Goal: Information Seeking & Learning: Learn about a topic

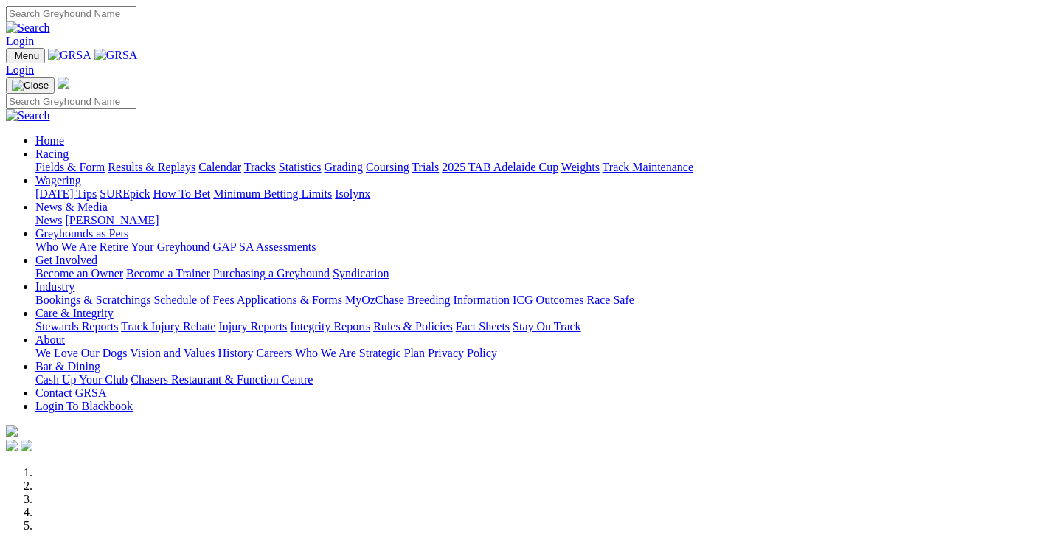
click at [173, 161] on link "Results & Replays" at bounding box center [152, 167] width 88 height 13
click at [69, 147] on link "Racing" at bounding box center [51, 153] width 33 height 13
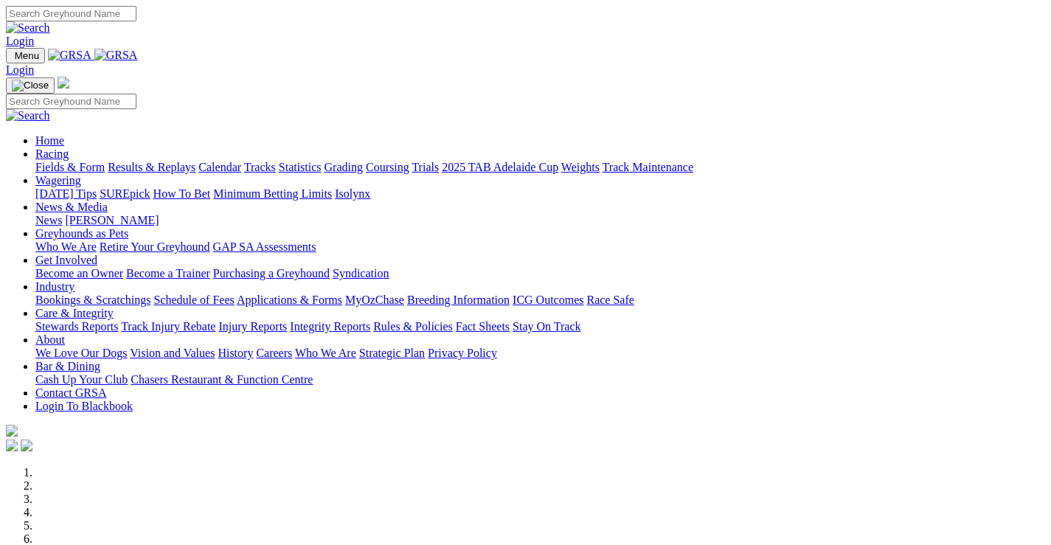
click at [69, 147] on link "Racing" at bounding box center [51, 153] width 33 height 13
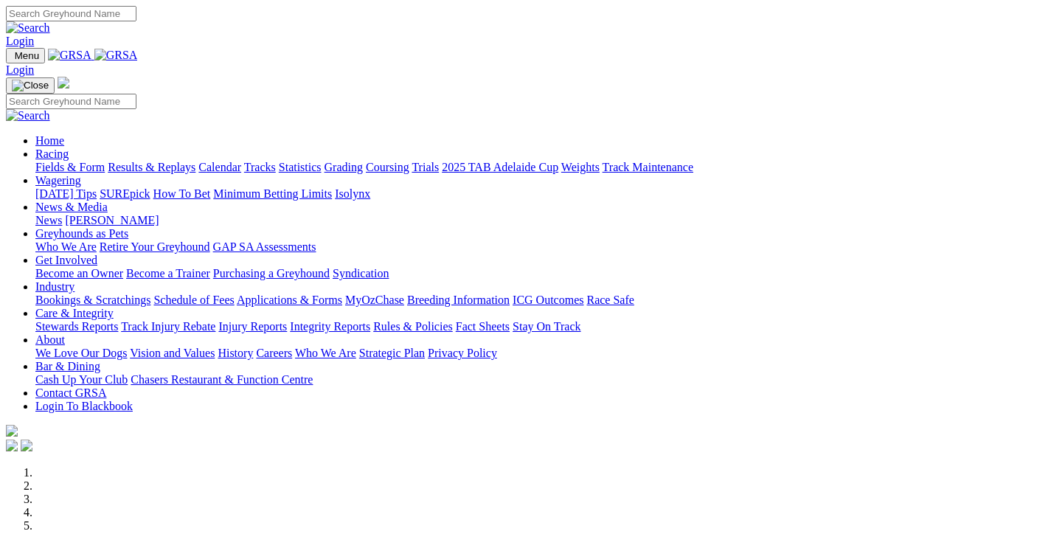
click at [82, 161] on link "Fields & Form" at bounding box center [69, 167] width 69 height 13
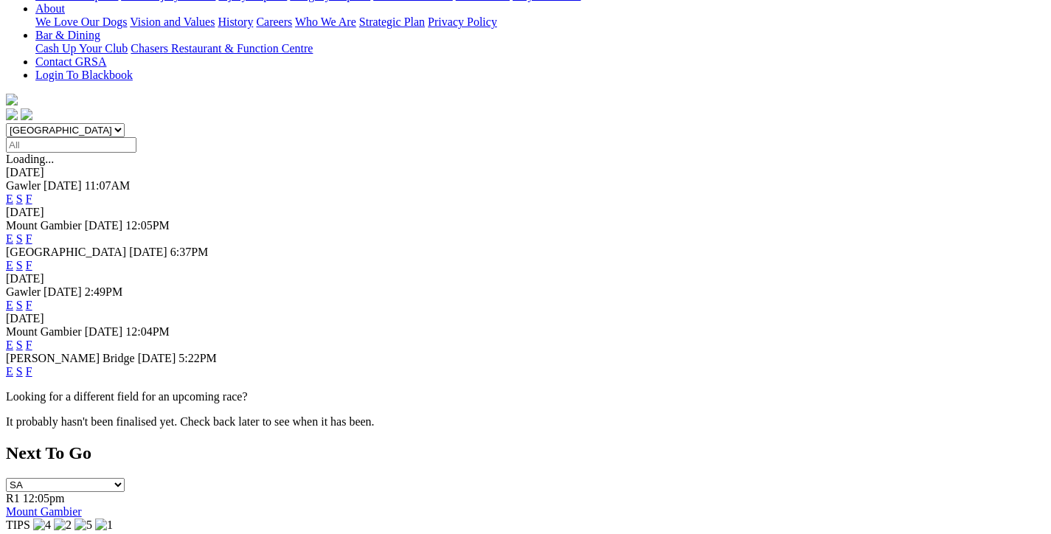
scroll to position [369, 0]
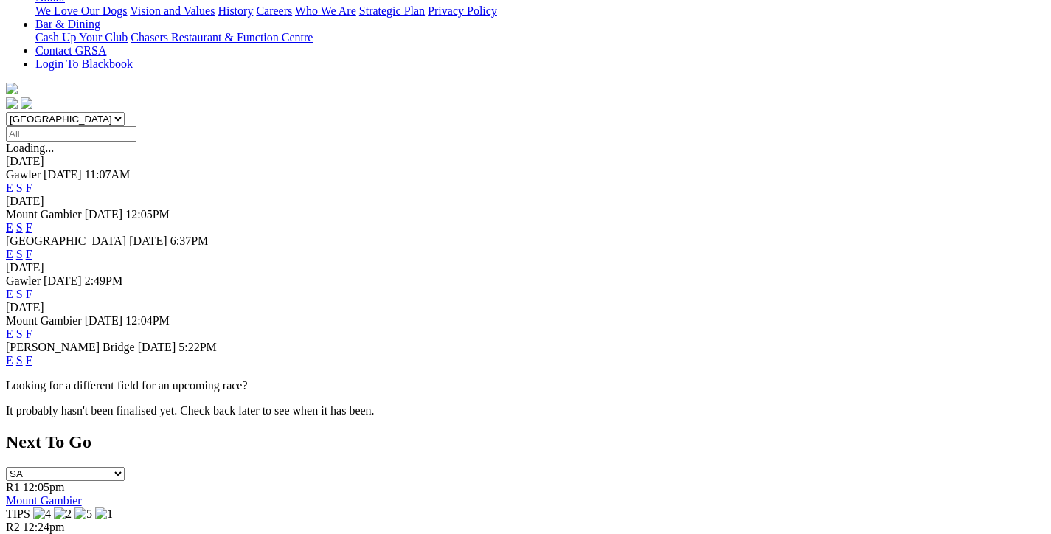
click at [32, 354] on link "F" at bounding box center [29, 360] width 7 height 13
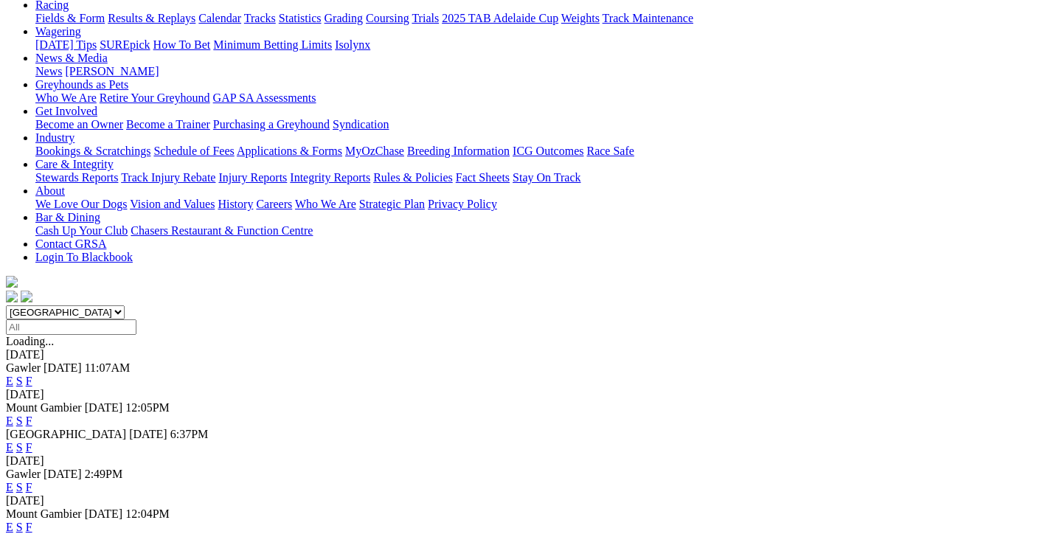
scroll to position [221, 0]
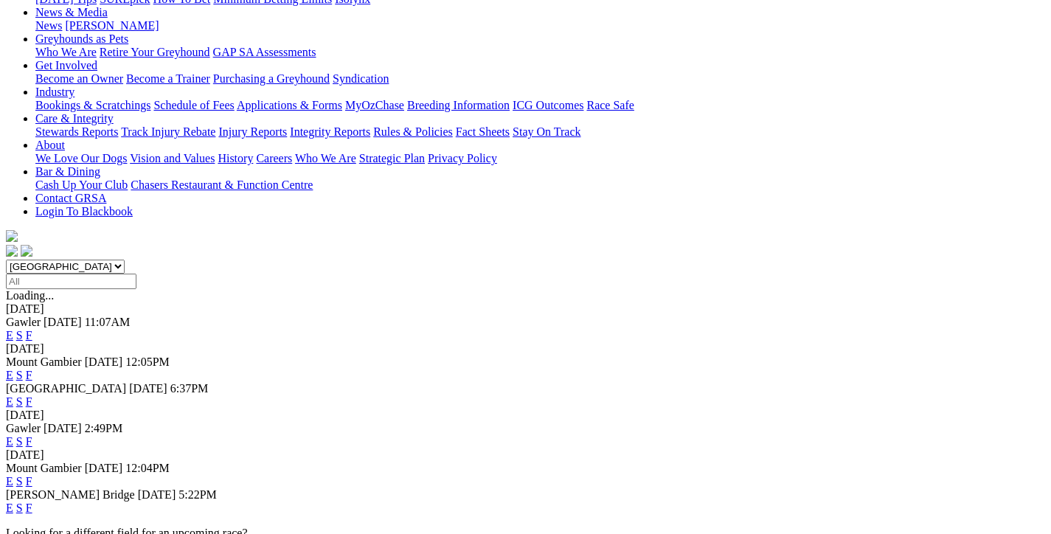
click at [32, 395] on link "F" at bounding box center [29, 401] width 7 height 13
